Goal: Check status: Check status

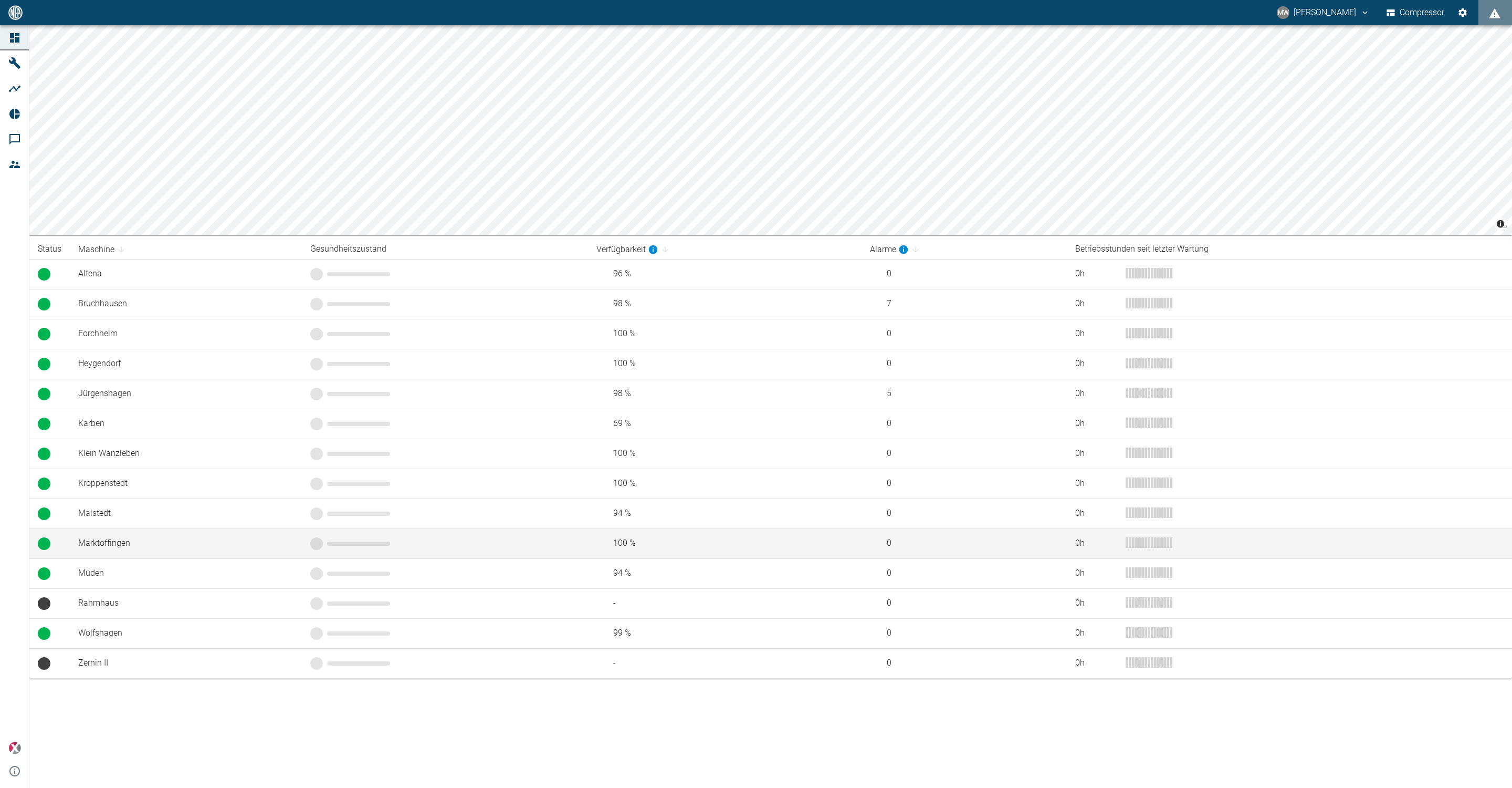
click at [104, 549] on td "Marktoffingen" at bounding box center [185, 544] width 232 height 30
